Goal: Navigation & Orientation: Find specific page/section

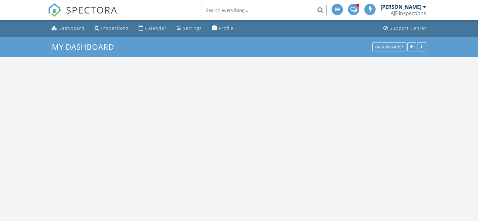
scroll to position [581, 487]
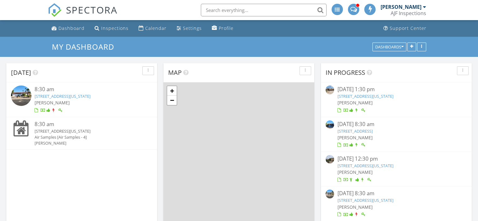
click at [69, 98] on link "2320 E Shangri La Road , Phoenix, Arizona 85028" at bounding box center [63, 96] width 56 height 6
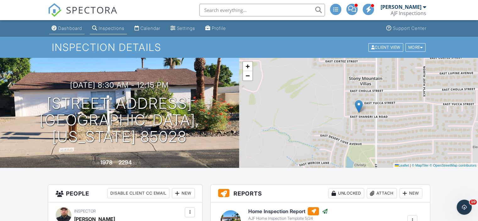
click at [65, 28] on div "Dashboard" at bounding box center [70, 27] width 24 height 5
